Goal: Find specific page/section: Find specific page/section

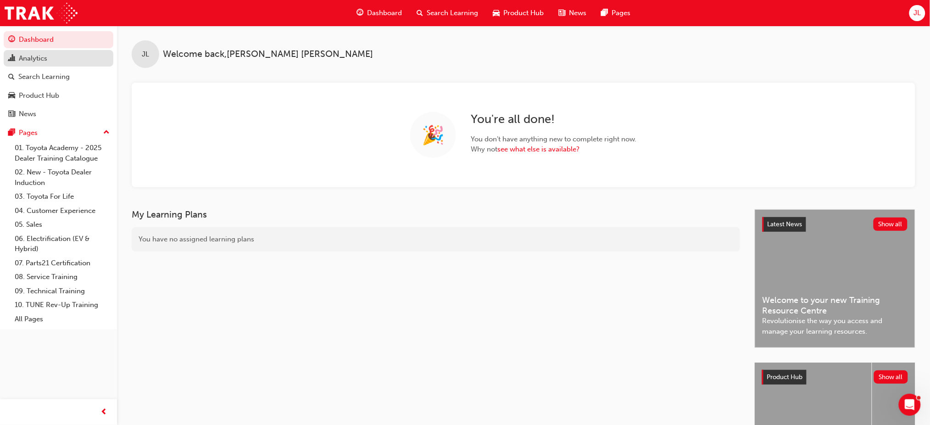
click at [43, 59] on div "Analytics" at bounding box center [33, 58] width 28 height 11
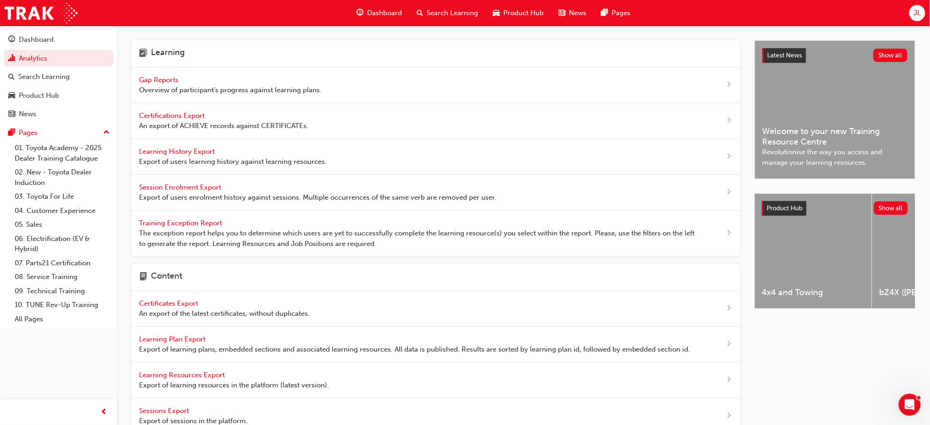
click at [159, 73] on div "Gap Reports Overview of participant's progress against learning plans." at bounding box center [436, 85] width 608 height 36
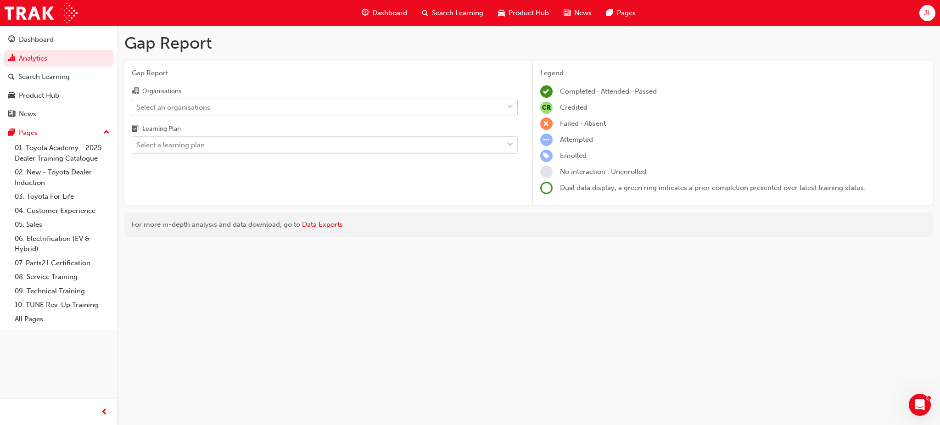
click at [213, 105] on div "Select an organisations" at bounding box center [317, 107] width 371 height 16
click at [138, 105] on input "Organisations Select an organisations" at bounding box center [137, 107] width 1 height 8
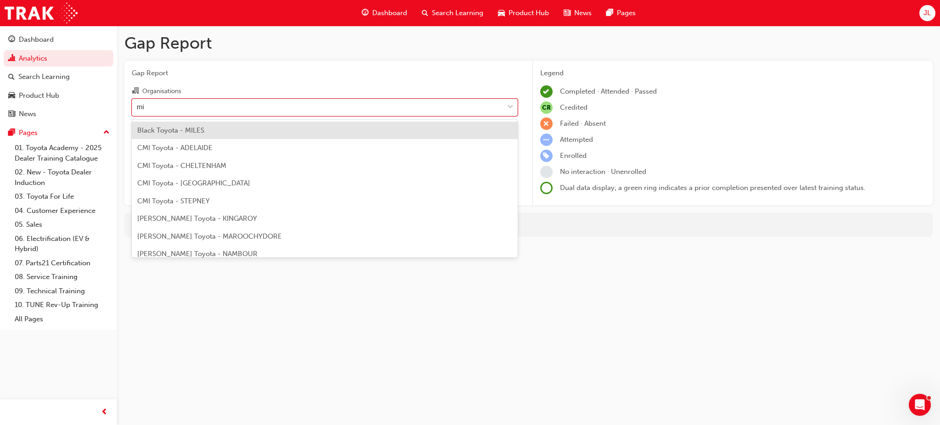
type input "mid"
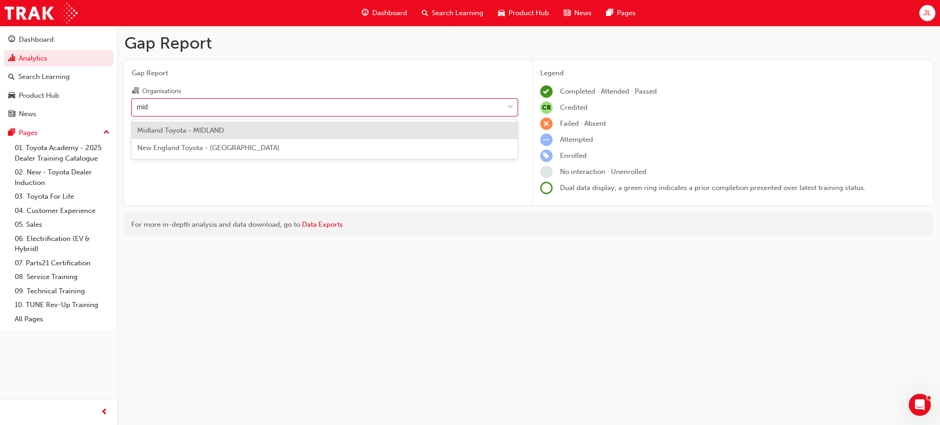
click at [239, 133] on div "Midland Toyota - MIDLAND" at bounding box center [325, 131] width 386 height 18
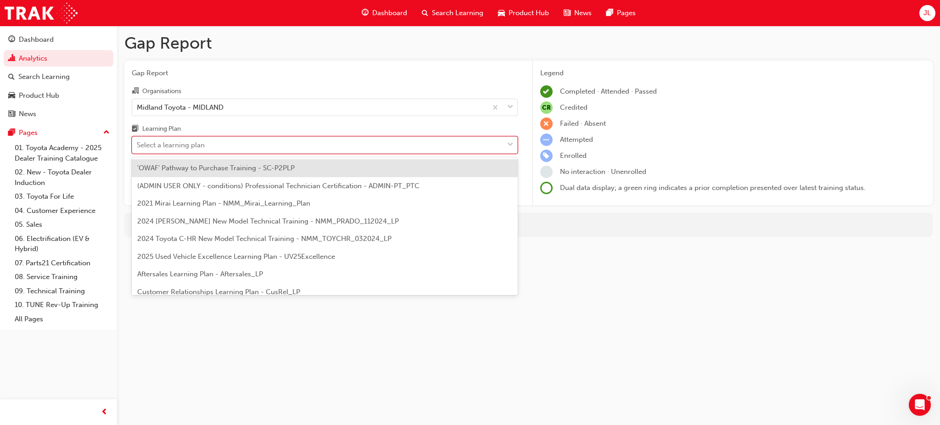
click at [239, 149] on div "Select a learning plan" at bounding box center [317, 145] width 371 height 16
click at [138, 149] on input "Learning Plan option 'OWAF' Pathway to Purchase Training - SC-P2PLP focused, 1 …" at bounding box center [137, 145] width 1 height 8
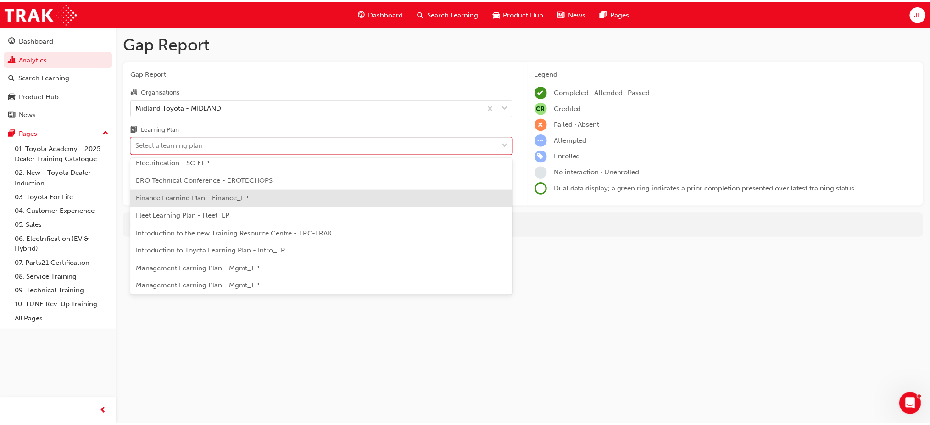
scroll to position [184, 0]
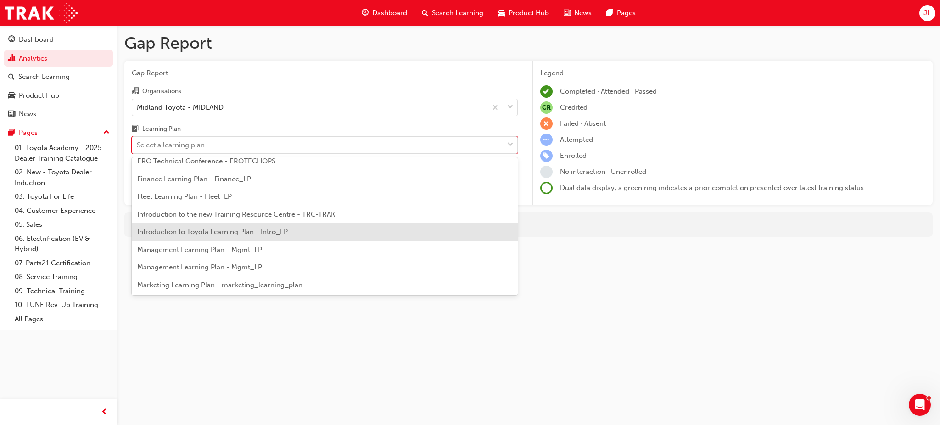
click at [237, 228] on span "Introduction to Toyota Learning Plan - Intro_LP" at bounding box center [212, 232] width 150 height 8
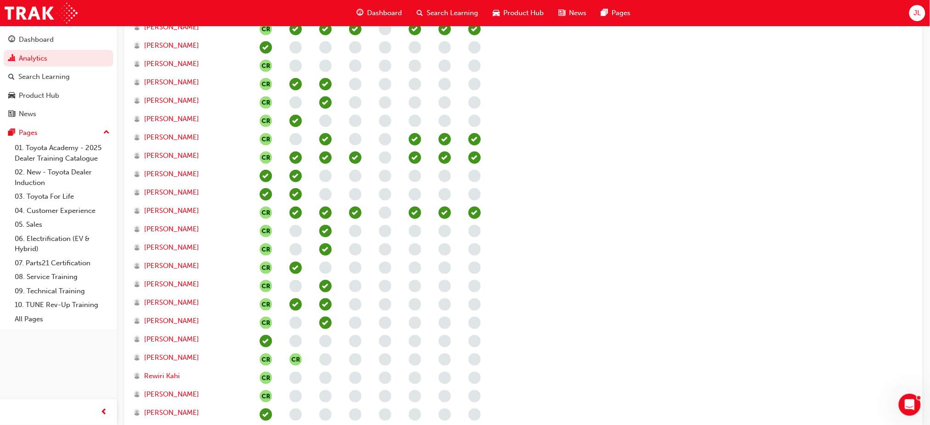
scroll to position [1535, 0]
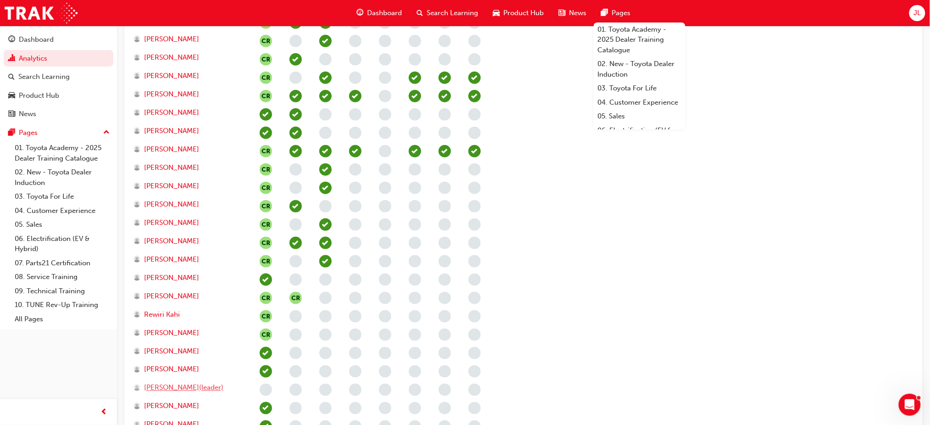
click at [173, 389] on span "[PERSON_NAME](leader)" at bounding box center [183, 388] width 79 height 11
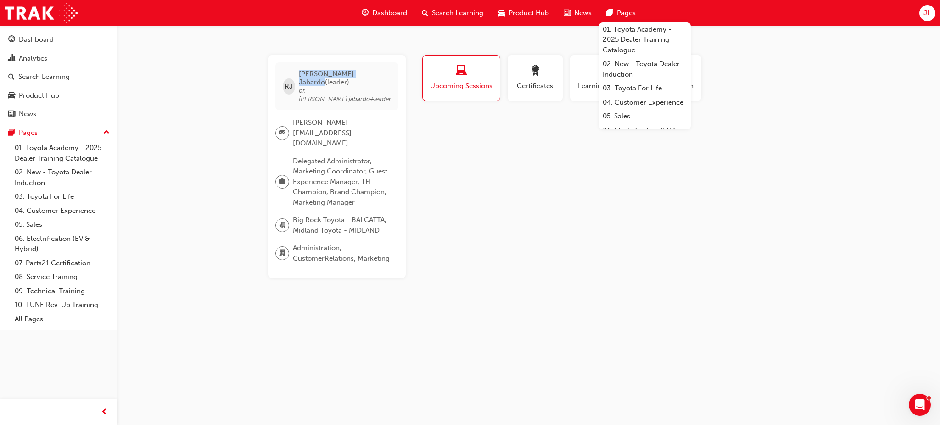
drag, startPoint x: 346, startPoint y: 72, endPoint x: 299, endPoint y: 69, distance: 47.8
click at [299, 69] on div "[PERSON_NAME](leader) bf.[PERSON_NAME].jabardo+leader" at bounding box center [336, 86] width 123 height 48
copy div "[PERSON_NAME]"
